Goal: Use online tool/utility: Utilize a website feature to perform a specific function

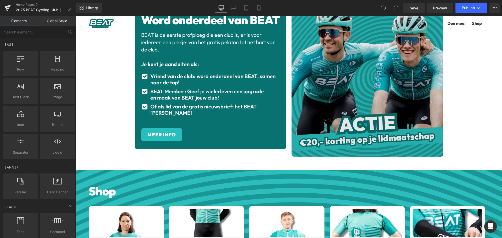
scroll to position [717, 0]
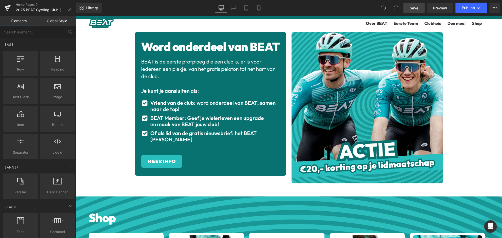
click at [410, 5] on link "Save" at bounding box center [413, 8] width 21 height 10
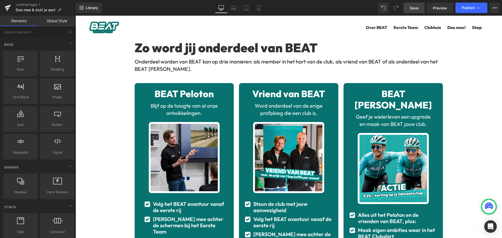
click at [413, 9] on span "Save" at bounding box center [413, 7] width 9 height 5
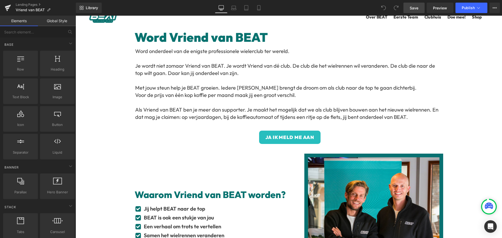
click at [415, 8] on span "Save" at bounding box center [413, 7] width 9 height 5
